Goal: Find specific page/section: Locate item on page

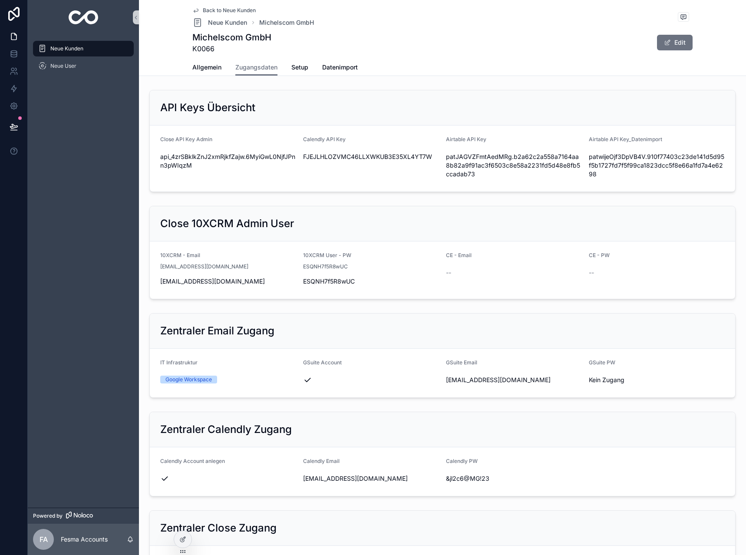
click at [215, 15] on div "Back to Neue Kunden Neue Kunden Michelscom GmbH" at bounding box center [253, 17] width 122 height 21
click at [215, 20] on span "Neue Kunden" at bounding box center [227, 22] width 39 height 9
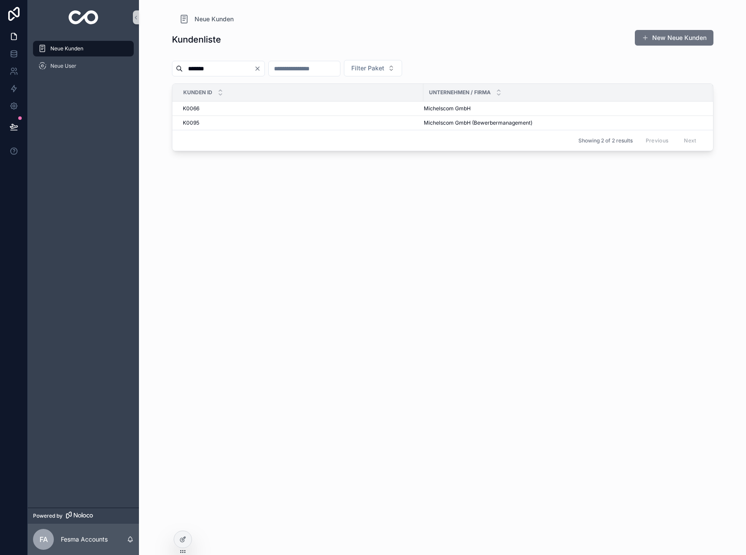
click at [264, 65] on button "Clear" at bounding box center [259, 68] width 10 height 7
click at [239, 66] on input "scrollable content" at bounding box center [218, 69] width 71 height 12
type input "*****"
click at [438, 119] on span "Secret Creators GmbH" at bounding box center [452, 122] width 56 height 7
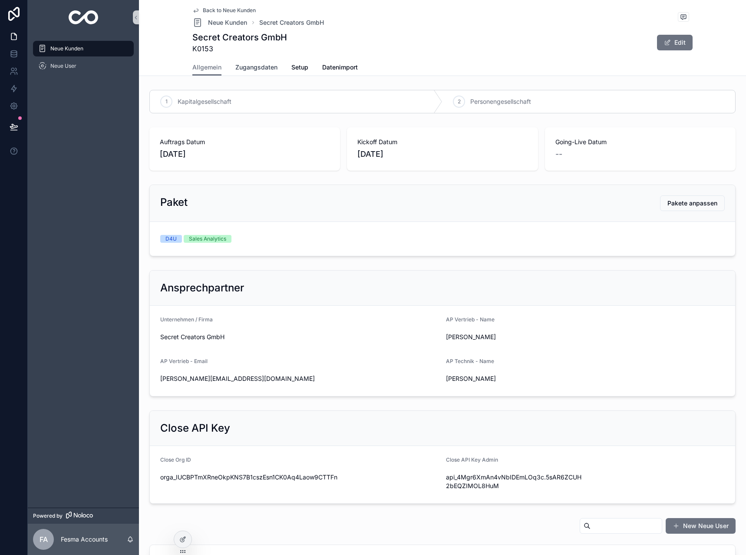
click at [263, 70] on span "Zugangsdaten" at bounding box center [256, 67] width 42 height 9
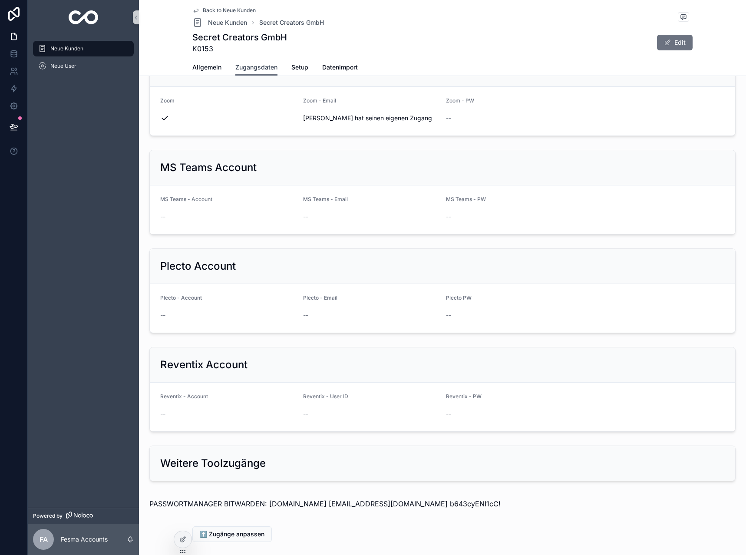
scroll to position [702, 0]
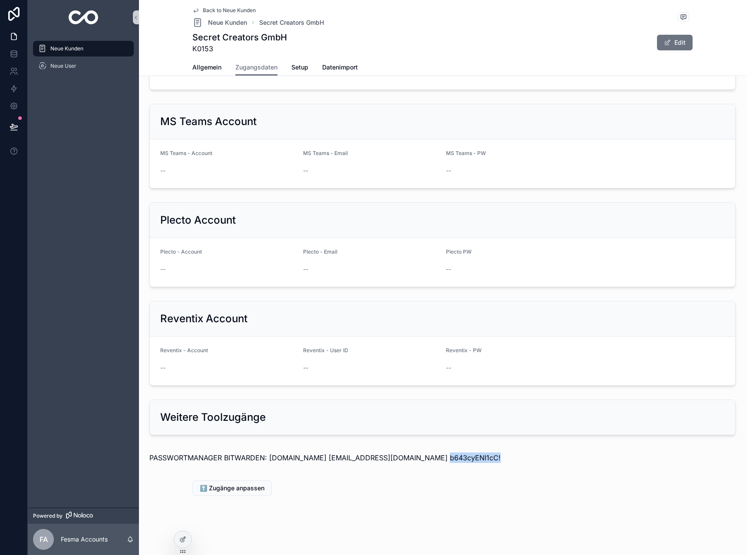
drag, startPoint x: 422, startPoint y: 455, endPoint x: 491, endPoint y: 464, distance: 69.1
click at [491, 464] on div "PASSWORTMANAGER BITWARDEN: [DOMAIN_NAME] [EMAIL_ADDRESS][DOMAIN_NAME] b643cyENI…" at bounding box center [442, 457] width 600 height 24
copy p "b643cyENI1cC!"
click at [196, 11] on link "Back to Neue Kunden" at bounding box center [223, 10] width 63 height 7
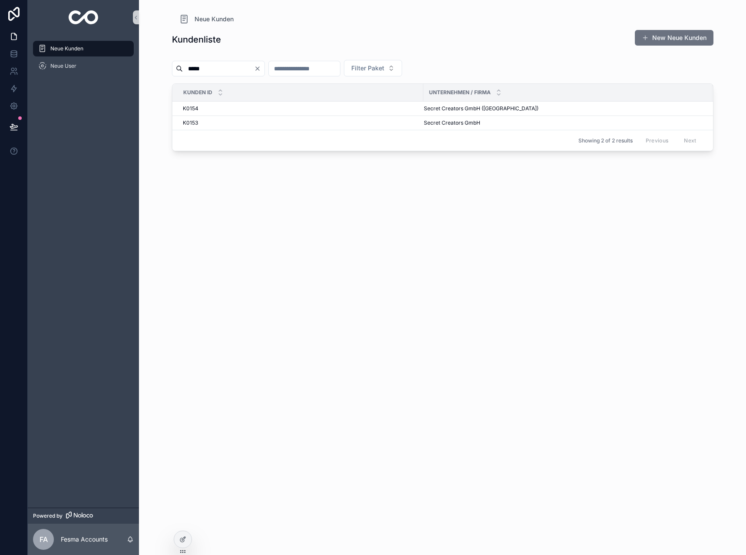
click at [216, 64] on input "*****" at bounding box center [218, 69] width 71 height 12
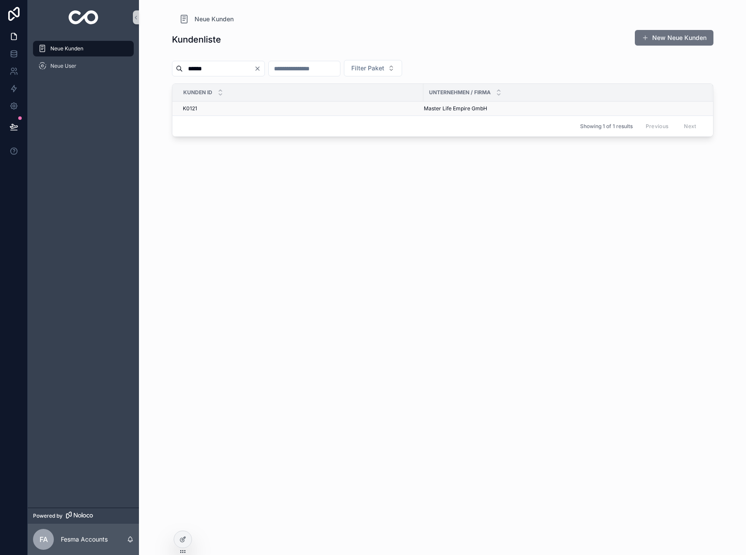
type input "******"
click at [468, 108] on span "Master Life Empire GmbH" at bounding box center [455, 108] width 63 height 7
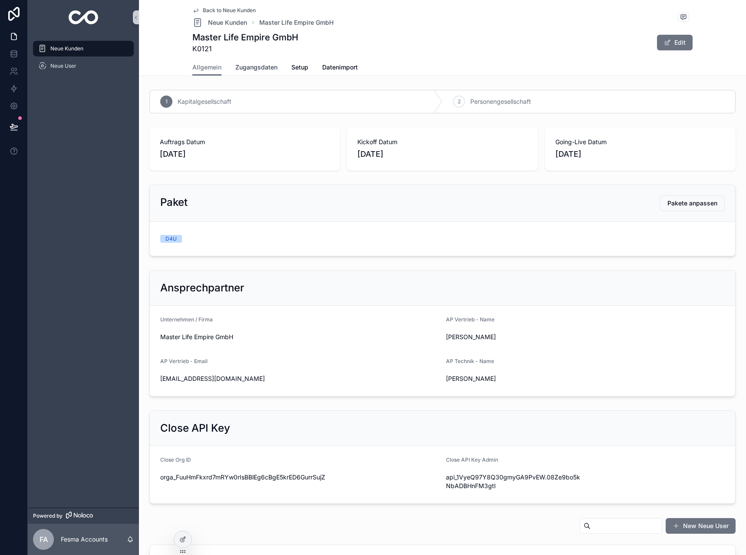
click at [251, 71] on span "Zugangsdaten" at bounding box center [256, 67] width 42 height 9
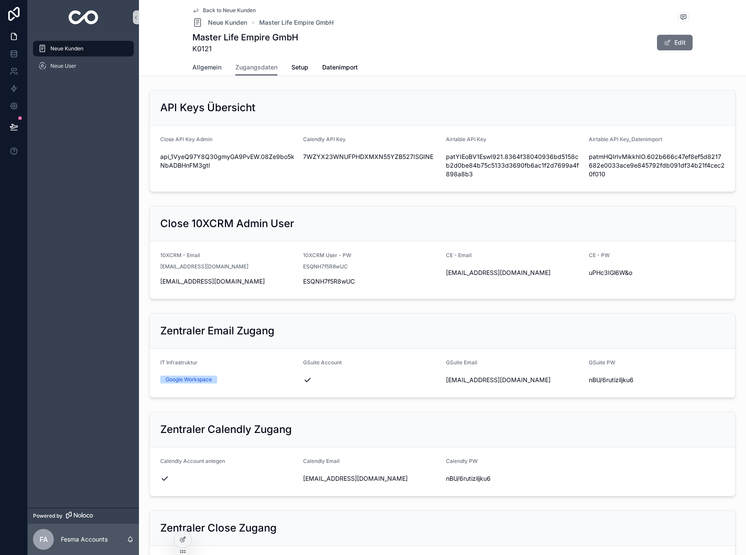
click at [203, 66] on span "Allgemein" at bounding box center [206, 67] width 29 height 9
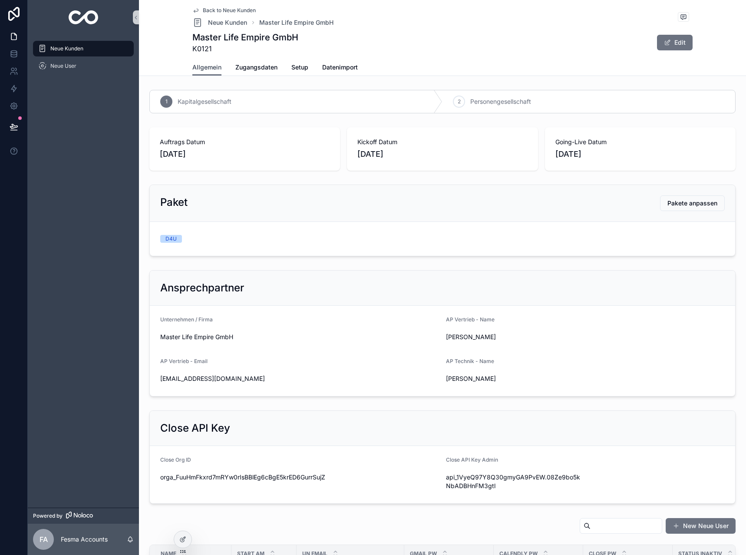
scroll to position [260, 0]
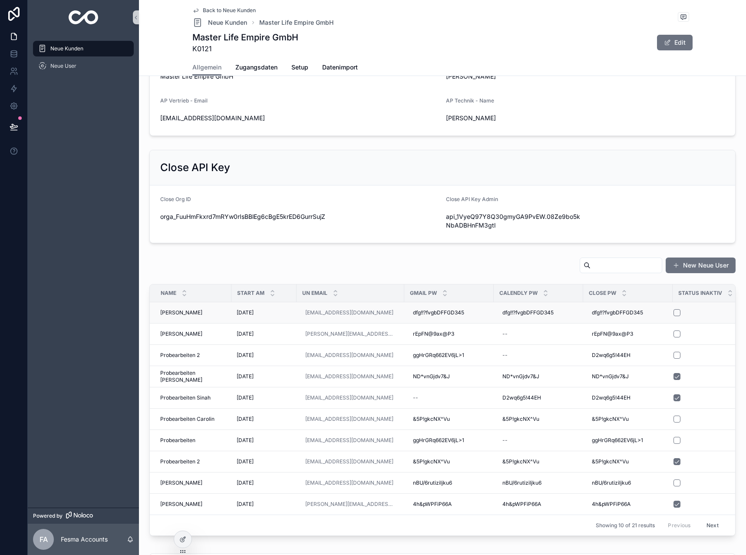
click at [188, 316] on td "[PERSON_NAME] [PERSON_NAME]" at bounding box center [191, 312] width 82 height 21
click at [190, 312] on span "[PERSON_NAME]" at bounding box center [181, 312] width 42 height 7
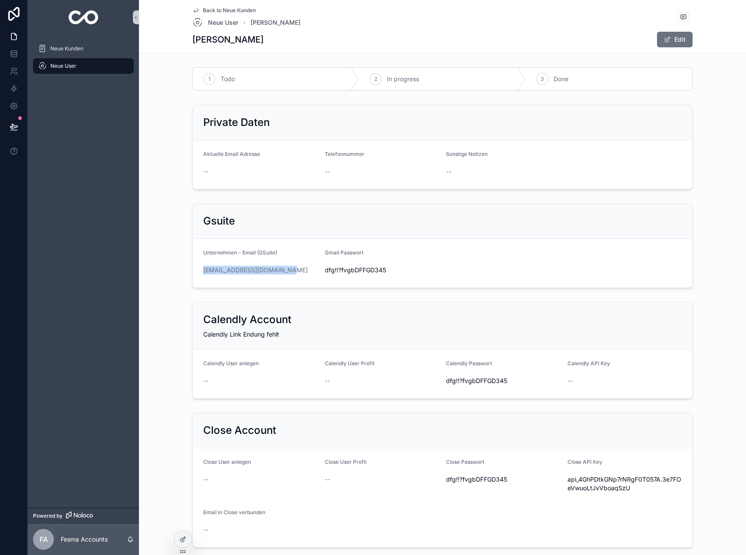
drag, startPoint x: 288, startPoint y: 270, endPoint x: 190, endPoint y: 268, distance: 98.1
click at [193, 268] on form "Unternehmen - Email (GSuite) [EMAIL_ADDRESS][DOMAIN_NAME] Gmail Passwort [SECUR…" at bounding box center [442, 263] width 499 height 49
copy link "[EMAIL_ADDRESS][DOMAIN_NAME]"
drag, startPoint x: 396, startPoint y: 265, endPoint x: 321, endPoint y: 271, distance: 75.4
click at [321, 271] on form "Unternehmen - Email (GSuite) [EMAIL_ADDRESS][DOMAIN_NAME] Gmail Passwort [SECUR…" at bounding box center [442, 263] width 499 height 49
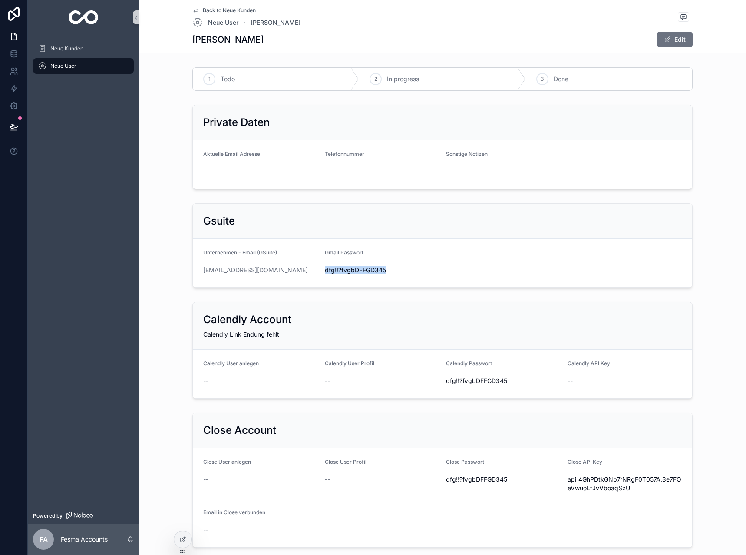
copy span "dfg!!?fvgbDFFGD345"
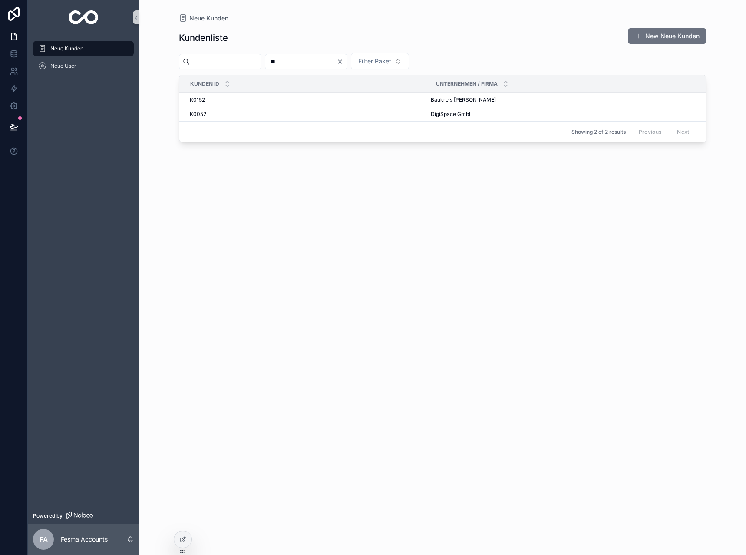
drag, startPoint x: 386, startPoint y: 60, endPoint x: 361, endPoint y: 61, distance: 25.6
click at [343, 60] on icon "Clear" at bounding box center [339, 61] width 7 height 7
click at [252, 56] on input "scrollable content" at bounding box center [225, 62] width 71 height 12
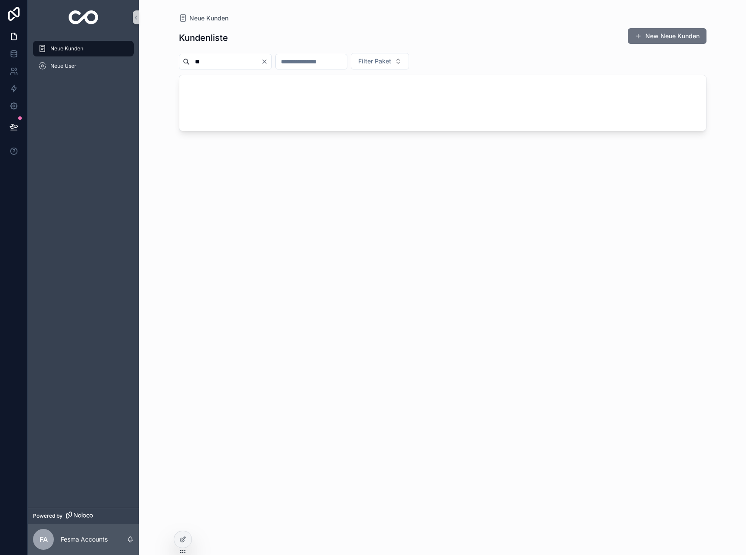
type input "*"
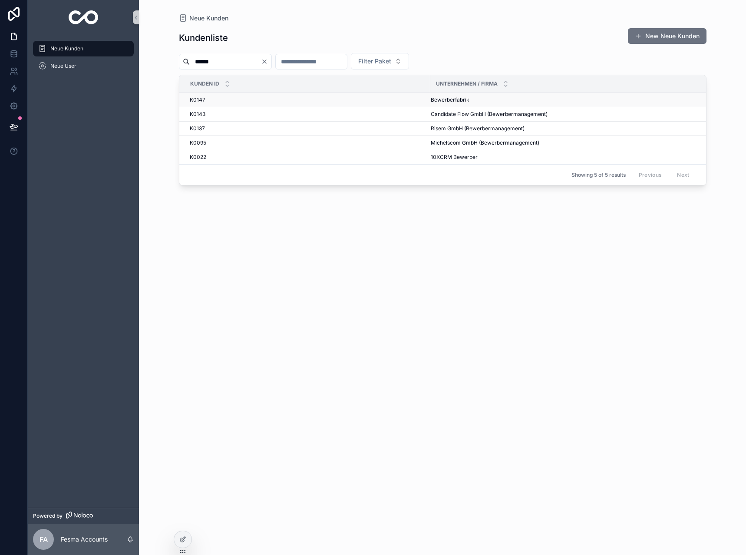
type input "******"
click at [449, 99] on span "Bewerberfabrik" at bounding box center [450, 99] width 39 height 7
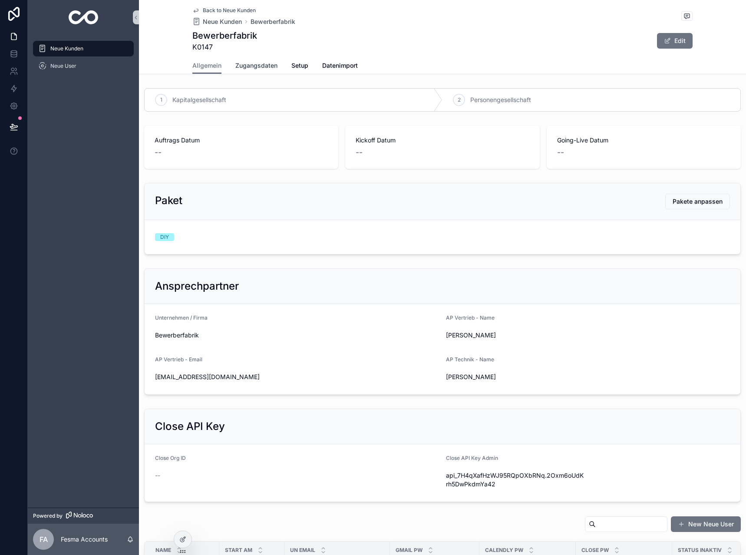
click at [244, 66] on span "Zugangsdaten" at bounding box center [256, 65] width 42 height 9
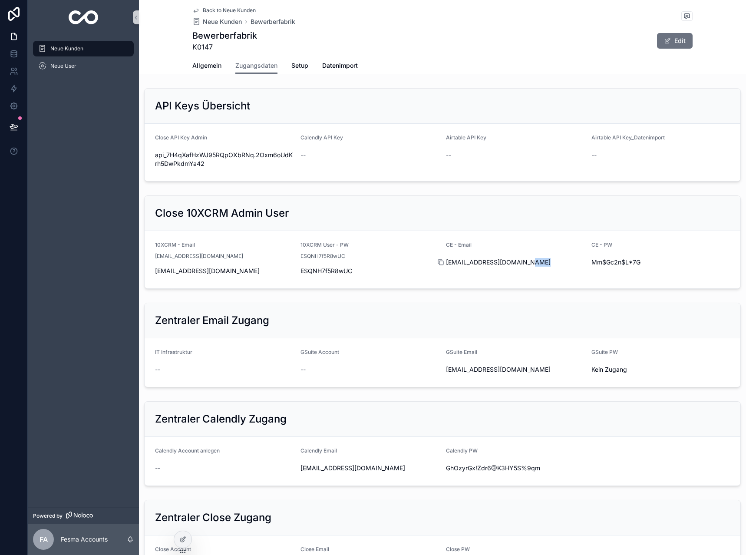
drag, startPoint x: 538, startPoint y: 255, endPoint x: 442, endPoint y: 263, distance: 96.7
click at [446, 263] on div "CE - Email customer+k0147@10xcrm.de" at bounding box center [515, 259] width 138 height 36
click at [500, 264] on span "customer+k0147@10xcrm.de" at bounding box center [515, 262] width 138 height 9
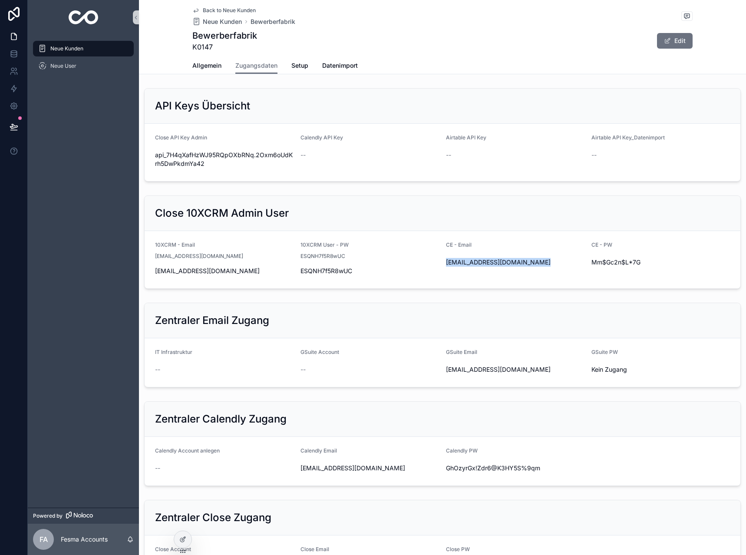
copy div "customer+k0147@10xcrm.de"
click at [621, 257] on div "Mm$Gc2n$L*7G" at bounding box center [660, 262] width 138 height 14
click at [620, 257] on div "Mm$Gc2n$L*7G" at bounding box center [660, 262] width 138 height 14
click at [613, 259] on span "Mm$Gc2n$L*7G" at bounding box center [660, 262] width 138 height 9
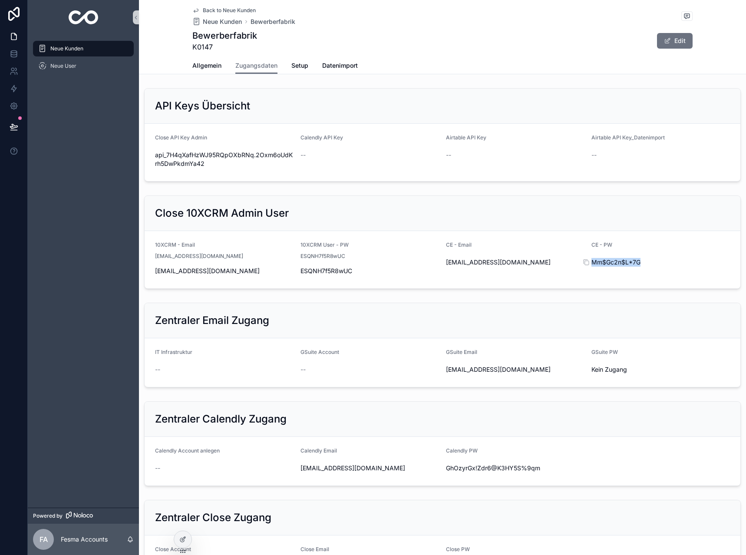
click at [613, 259] on span "Mm$Gc2n$L*7G" at bounding box center [660, 262] width 138 height 9
copy div "Mm$Gc2n$L*7G"
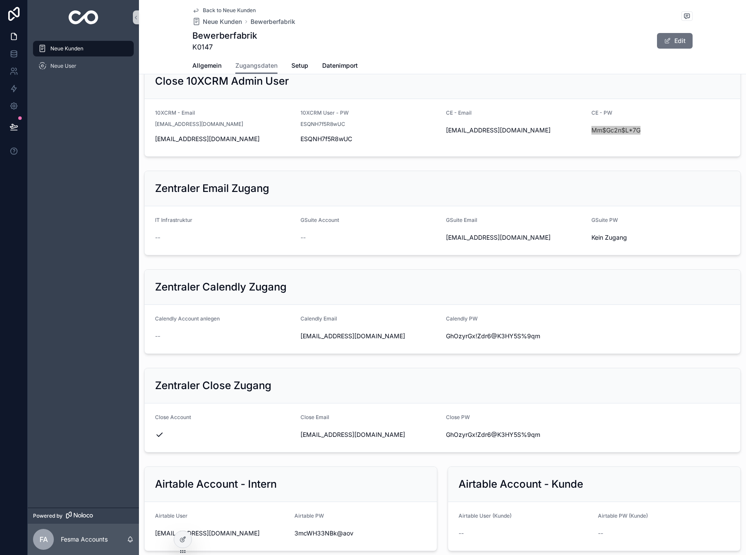
scroll to position [198, 0]
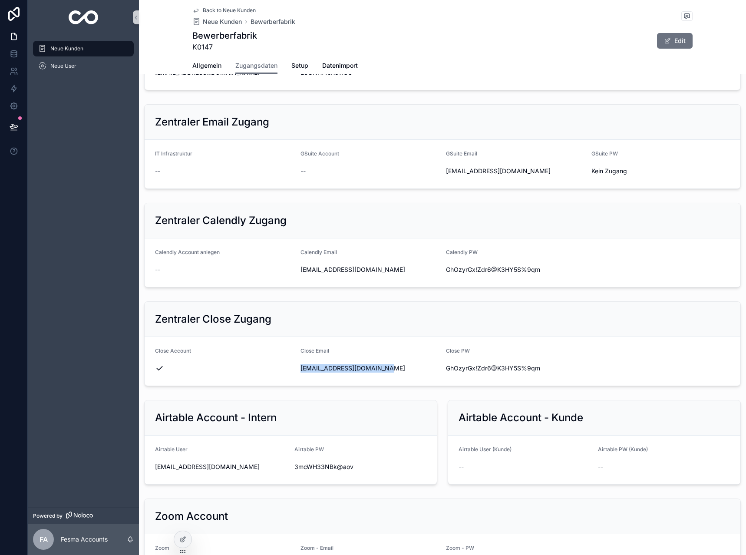
drag, startPoint x: 396, startPoint y: 371, endPoint x: 298, endPoint y: 372, distance: 97.3
click at [298, 372] on form "Close Account Close Email service@bewerberfabrik.de Close PW GhOzyrGx!Zdr6@K3HY…" at bounding box center [443, 361] width 596 height 49
copy span "service@bewerberfabrik.de"
drag, startPoint x: 540, startPoint y: 369, endPoint x: 440, endPoint y: 362, distance: 100.1
click at [440, 362] on form "Close Account Close Email service@bewerberfabrik.de Close PW GhOzyrGx!Zdr6@K3HY…" at bounding box center [443, 361] width 596 height 49
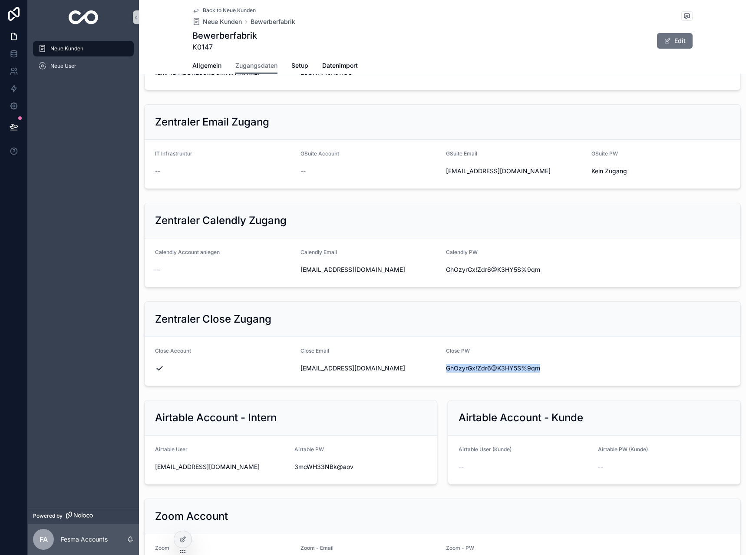
copy span "GhOzyrGx!Zdr6@K3HY5S%9qm"
